Goal: Task Accomplishment & Management: Complete application form

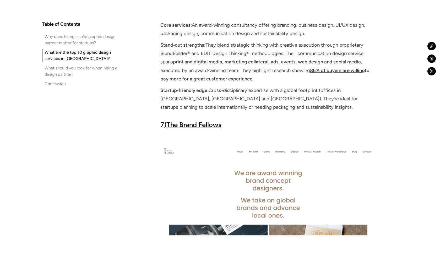
scroll to position [2774, 0]
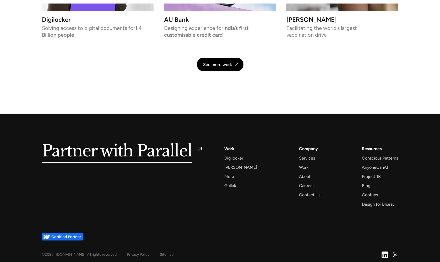
scroll to position [1214, 0]
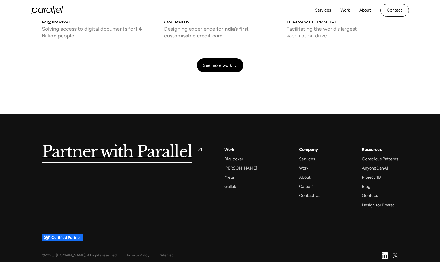
click at [305, 186] on div "Careers" at bounding box center [306, 186] width 14 height 7
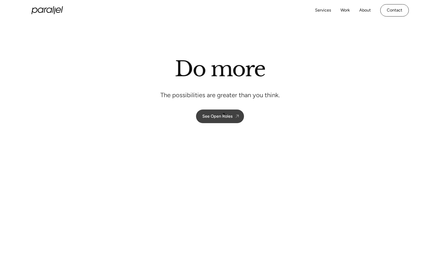
click at [224, 114] on div "See Open Roles" at bounding box center [218, 116] width 30 height 5
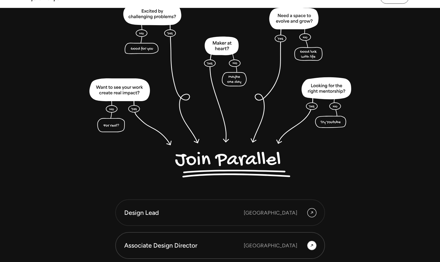
scroll to position [1435, 0]
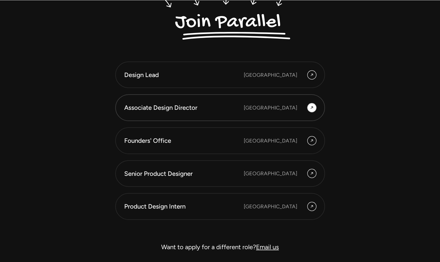
click at [203, 107] on div "Associate Design Director" at bounding box center [184, 107] width 120 height 9
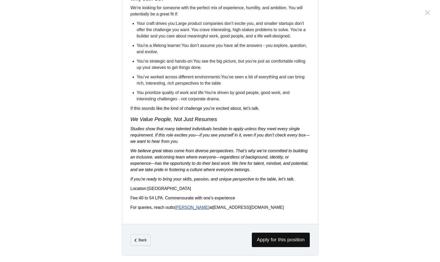
scroll to position [824, 0]
click at [284, 242] on span "Apply for this position" at bounding box center [281, 240] width 58 height 14
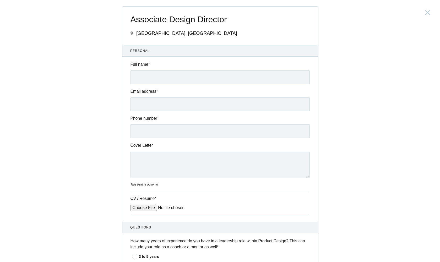
scroll to position [204, 0]
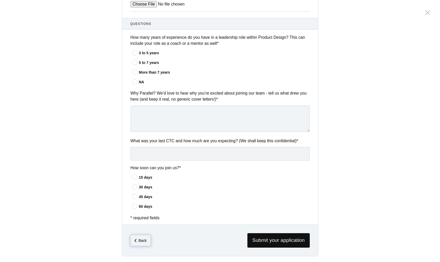
click at [135, 246] on span "Back" at bounding box center [141, 240] width 20 height 11
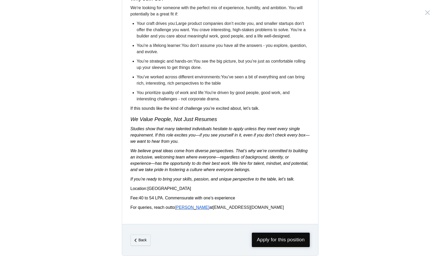
scroll to position [824, 0]
click at [275, 237] on span "Apply for this position" at bounding box center [281, 240] width 58 height 14
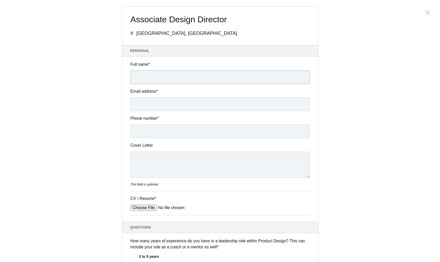
click at [304, 78] on input "Full name *" at bounding box center [220, 78] width 179 height 14
type input "Soham Khadatare"
type input "soham.khadatare@gmail.com"
type input "Khadatare"
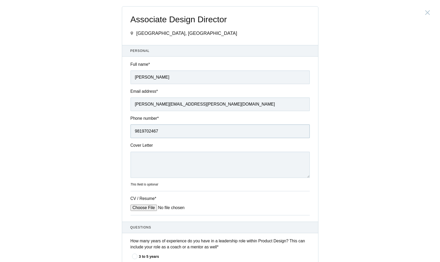
type input "9819702467"
click at [139, 208] on input "CV / Resume *" at bounding box center [170, 208] width 79 height 6
type input "C:\fakepath\SK_Resume_Receipt_v2.pdf"
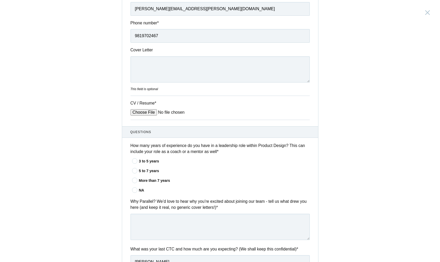
scroll to position [113, 0]
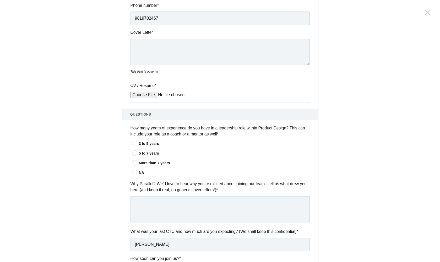
click at [153, 143] on div "3 to 5 years" at bounding box center [224, 144] width 171 height 6
click at [0, 0] on input"] "3 to 5 years" at bounding box center [0, 0] width 0 height 0
click at [141, 172] on div "NA" at bounding box center [224, 173] width 171 height 6
click at [0, 0] on input"] "NA" at bounding box center [0, 0] width 0 height 0
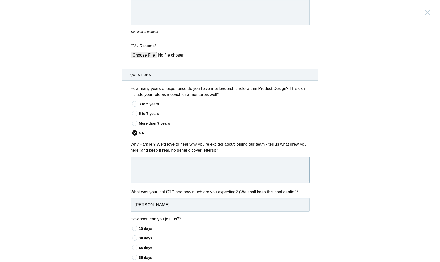
click at [187, 175] on textarea at bounding box center [220, 170] width 179 height 26
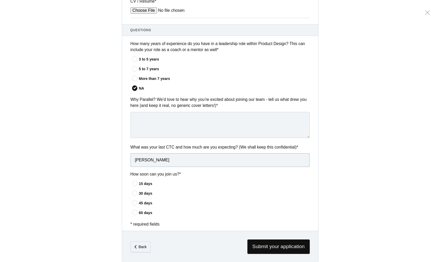
click at [167, 160] on input "Khadatare" at bounding box center [220, 160] width 179 height 14
type input "15, 20"
click at [221, 113] on textarea at bounding box center [220, 125] width 179 height 26
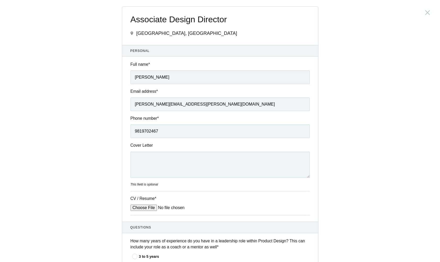
scroll to position [0, 0]
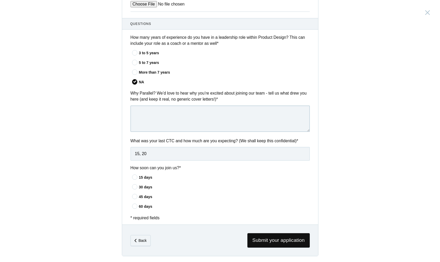
click at [215, 121] on textarea at bounding box center [220, 119] width 179 height 26
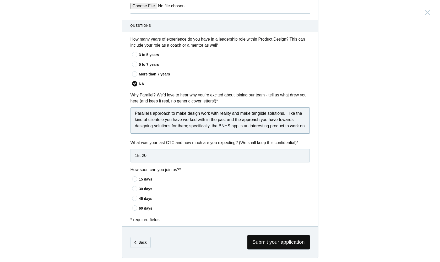
scroll to position [3, 0]
type textarea "Parallel's approach to make design work with reality and make tangible solution…"
click at [142, 188] on div "30 days" at bounding box center [224, 190] width 171 height 6
click at [0, 0] on input"] "30 days" at bounding box center [0, 0] width 0 height 0
click at [265, 241] on span "Submit your application" at bounding box center [279, 242] width 62 height 14
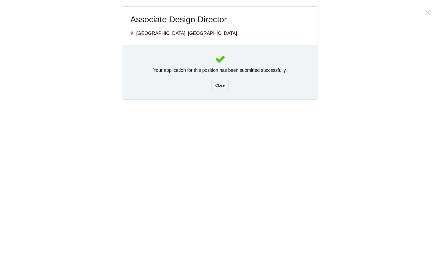
scroll to position [0, 0]
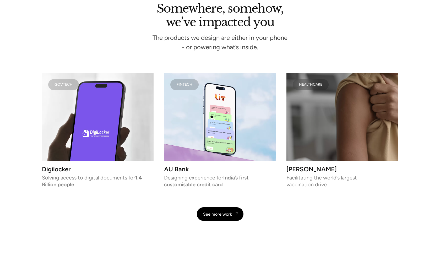
scroll to position [1074, 0]
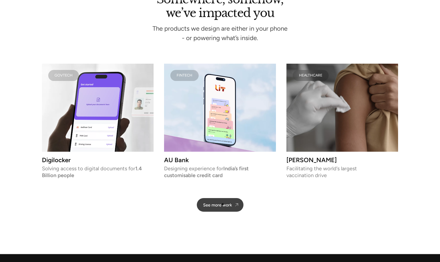
click at [223, 205] on div "See more work" at bounding box center [217, 205] width 29 height 5
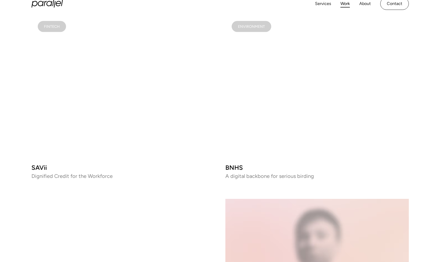
scroll to position [716, 0]
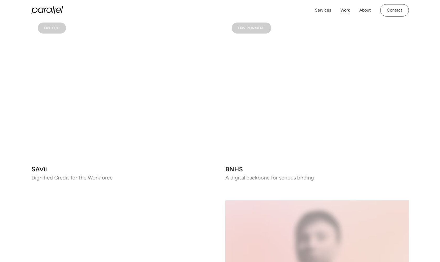
click at [286, 112] on video at bounding box center [318, 88] width 184 height 145
